Goal: Download file/media

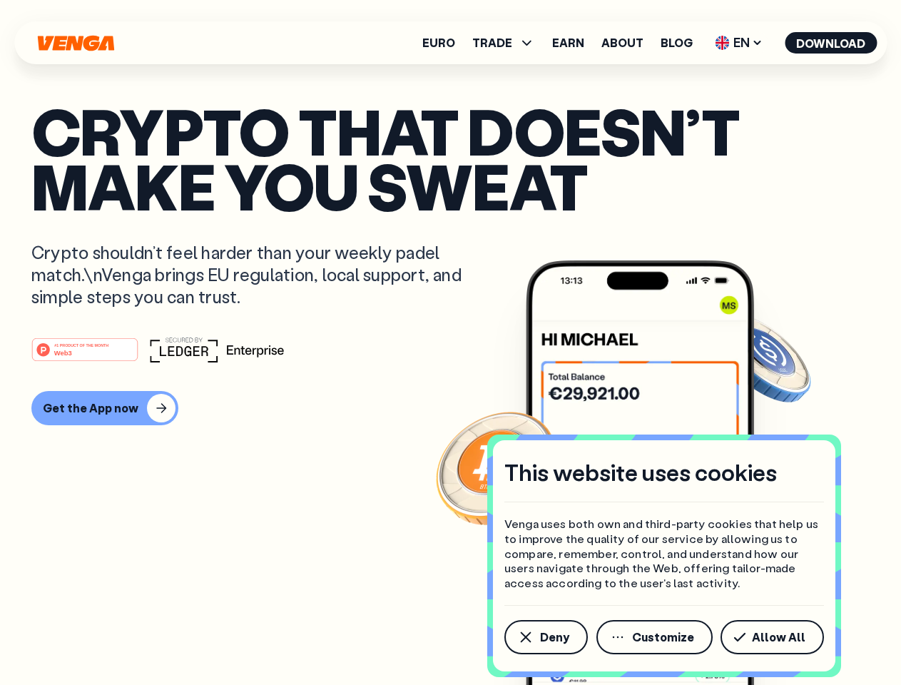
click at [450, 342] on div "#1 PRODUCT OF THE MONTH Web3" at bounding box center [450, 350] width 838 height 26
click at [545, 637] on span "Deny" at bounding box center [554, 636] width 29 height 11
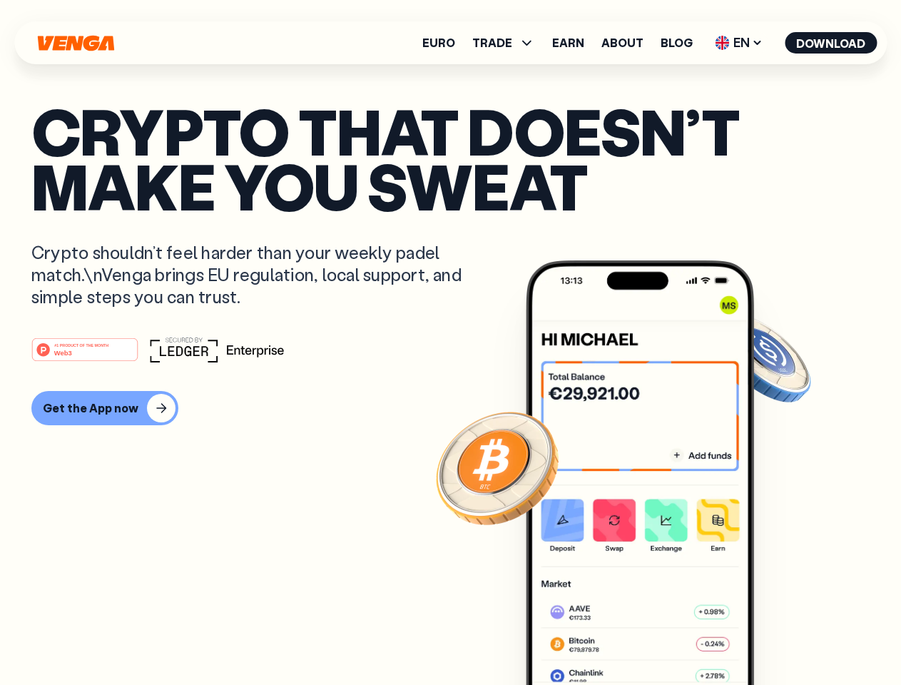
click at [655, 637] on img at bounding box center [640, 499] width 228 height 478
click at [775, 637] on article "Crypto that doesn’t make you sweat Crypto shouldn’t feel harder than your weekl…" at bounding box center [450, 370] width 838 height 535
click at [508, 43] on span "TRADE" at bounding box center [492, 42] width 40 height 11
click at [739, 43] on span "EN" at bounding box center [739, 42] width 58 height 23
click at [831, 43] on button "Download" at bounding box center [831, 42] width 92 height 21
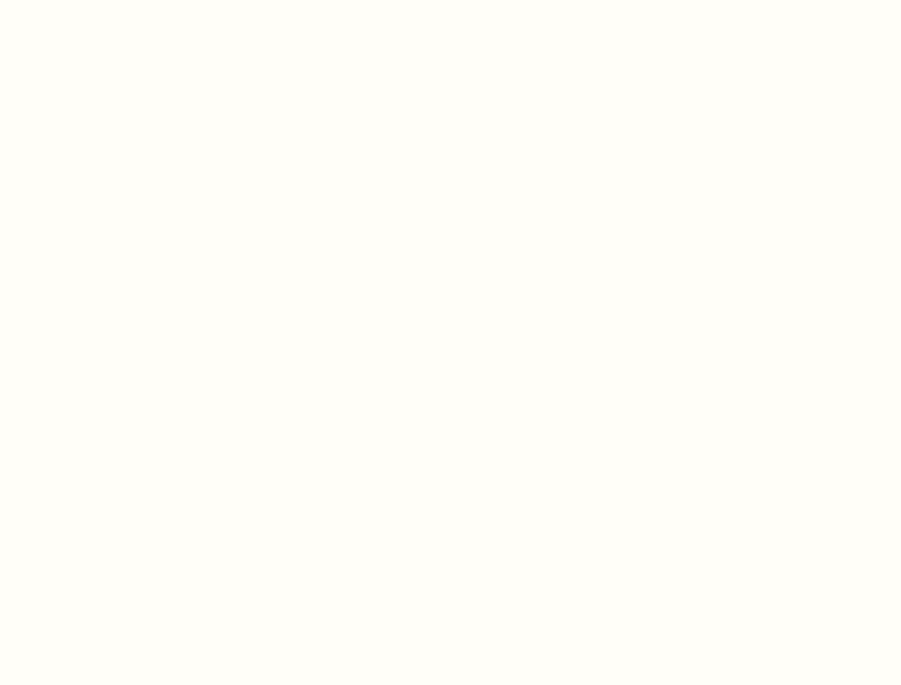
click at [103, 0] on html "This website uses cookies Venga uses both own and third-party cookies that help…" at bounding box center [450, 0] width 901 height 0
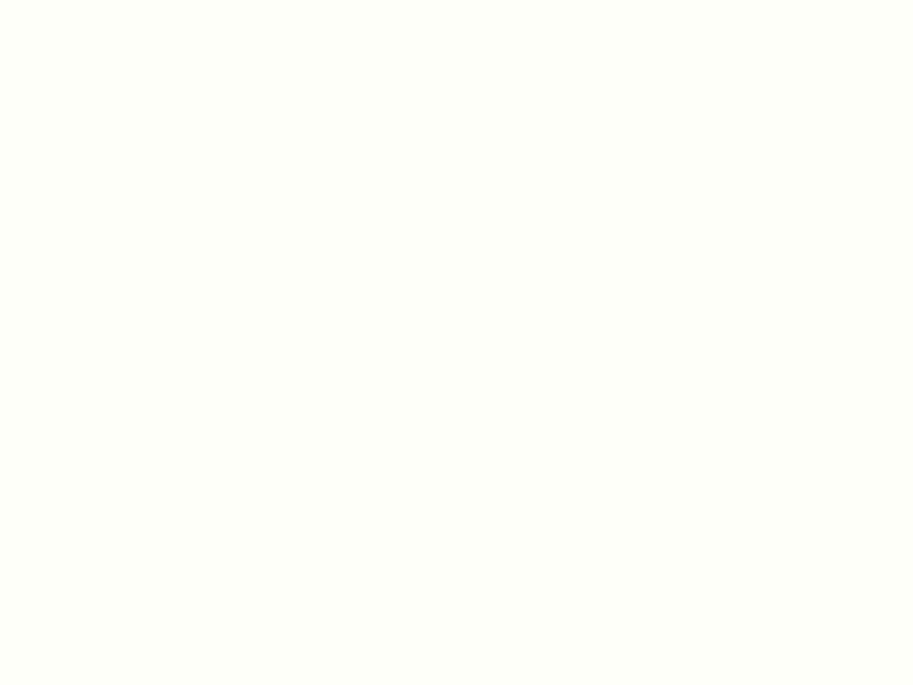
click at [87, 0] on html "This website uses cookies Venga uses both own and third-party cookies that help…" at bounding box center [456, 0] width 913 height 0
